Goal: Information Seeking & Learning: Learn about a topic

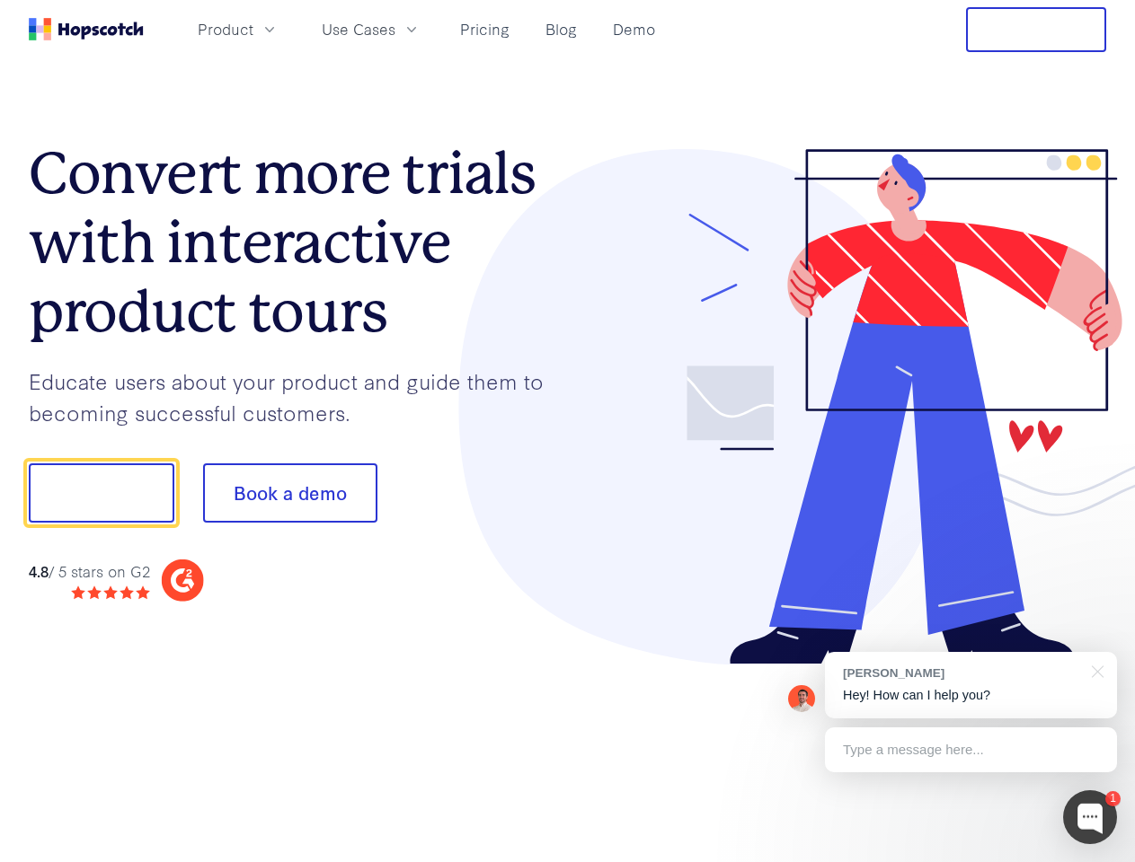
click at [568, 431] on div at bounding box center [837, 407] width 539 height 517
click at [253, 29] on span "Product" at bounding box center [226, 29] width 56 height 22
click at [395, 29] on span "Use Cases" at bounding box center [359, 29] width 74 height 22
click at [1036, 30] on button "Free Trial" at bounding box center [1036, 29] width 140 height 45
click at [101, 493] on button "Show me!" at bounding box center [102, 493] width 146 height 59
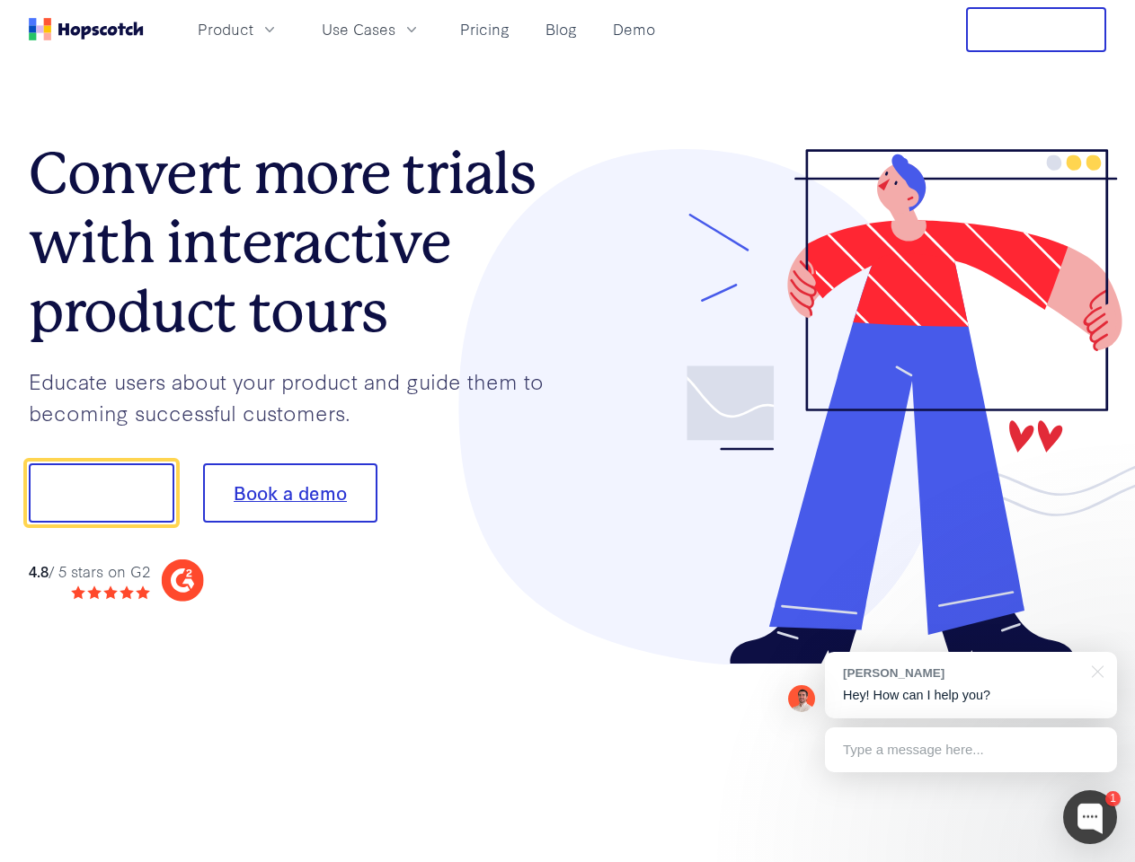
click at [289, 493] on button "Book a demo" at bounding box center [290, 493] width 174 height 59
click at [1090, 818] on div at bounding box center [1090, 818] width 54 height 54
click at [970, 685] on div "[PERSON_NAME] Hey! How can I help you?" at bounding box center [971, 685] width 292 height 66
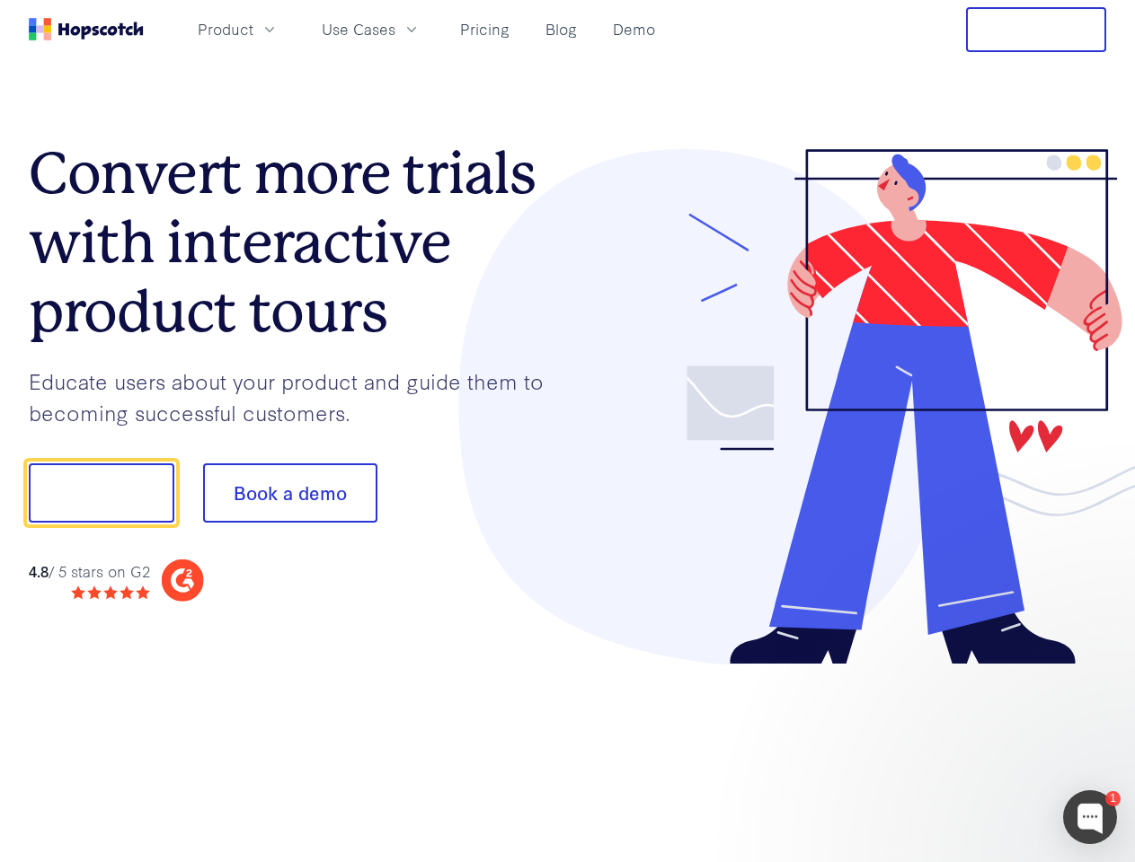
click at [1094, 670] on div at bounding box center [948, 611] width 337 height 358
click at [970, 750] on div at bounding box center [948, 611] width 337 height 358
